Goal: Task Accomplishment & Management: Manage account settings

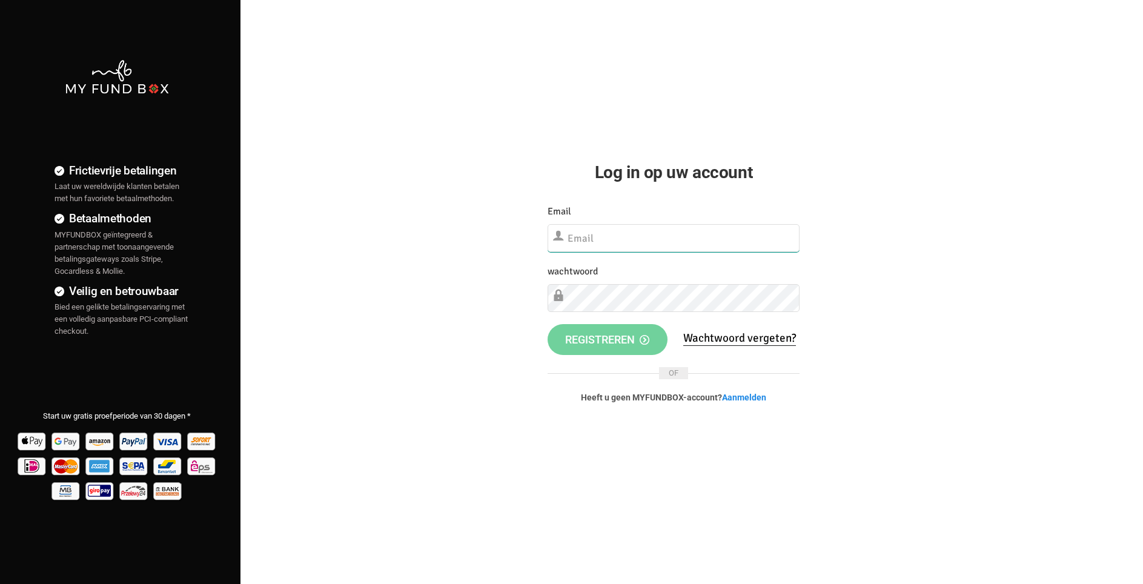
click at [592, 237] on input "text" at bounding box center [673, 238] width 252 height 28
type input "[EMAIL_ADDRESS][DOMAIN_NAME]"
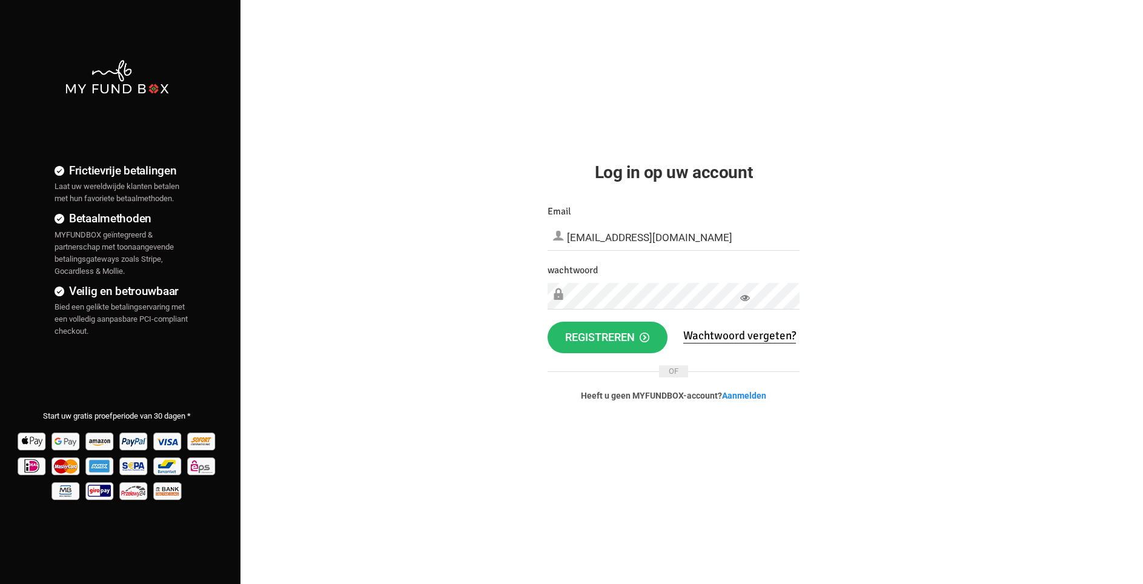
click at [748, 300] on icon at bounding box center [745, 298] width 10 height 10
click at [622, 338] on span "registreren" at bounding box center [607, 337] width 84 height 13
click at [609, 341] on span "registreren" at bounding box center [607, 337] width 84 height 13
click at [624, 337] on span "registreren" at bounding box center [607, 337] width 84 height 13
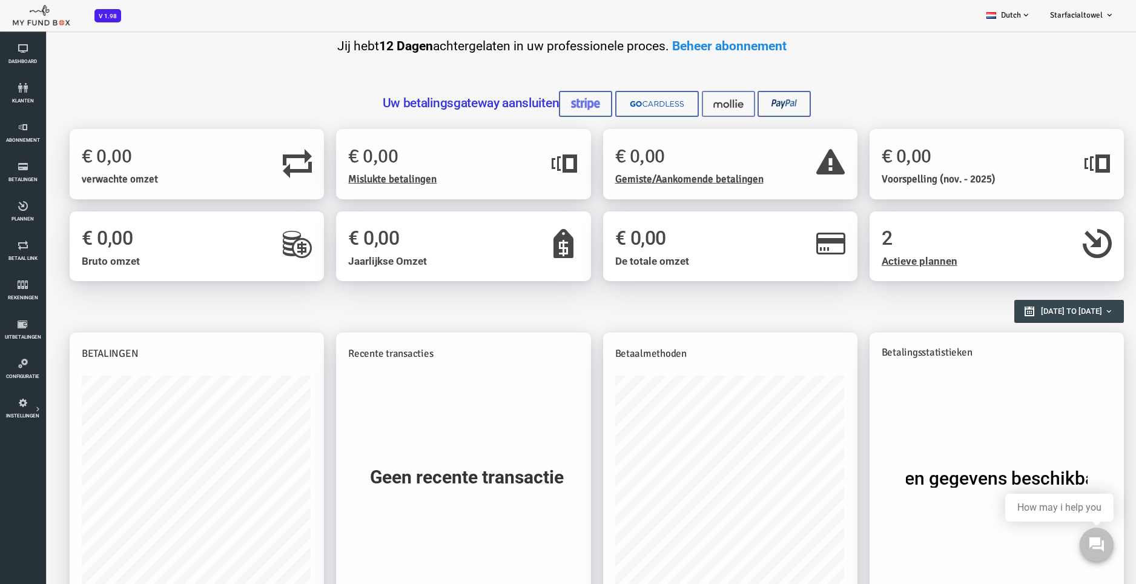
click at [681, 104] on img at bounding box center [683, 103] width 30 height 13
click at [682, 104] on img at bounding box center [683, 103] width 30 height 13
click at [681, 105] on img at bounding box center [683, 103] width 30 height 13
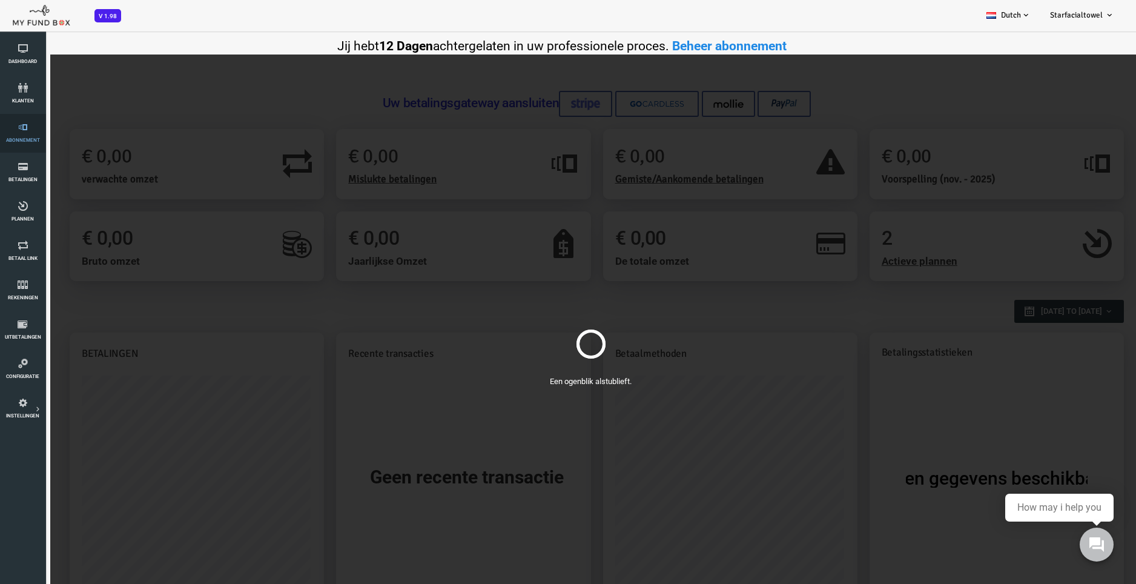
click at [21, 122] on icon at bounding box center [23, 127] width 38 height 10
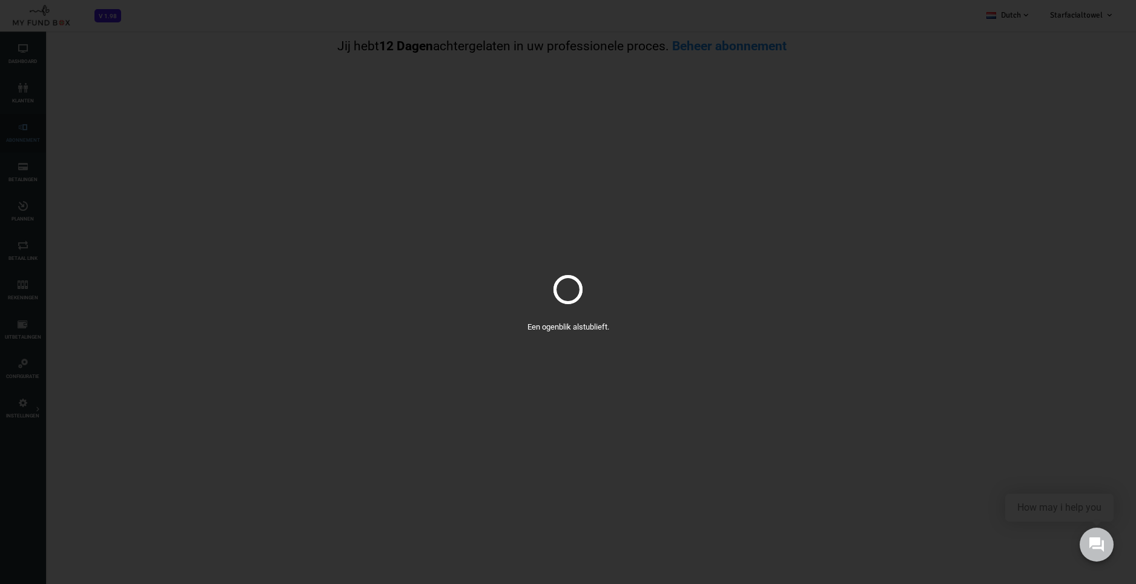
select select "100"
